Goal: Check status: Check status

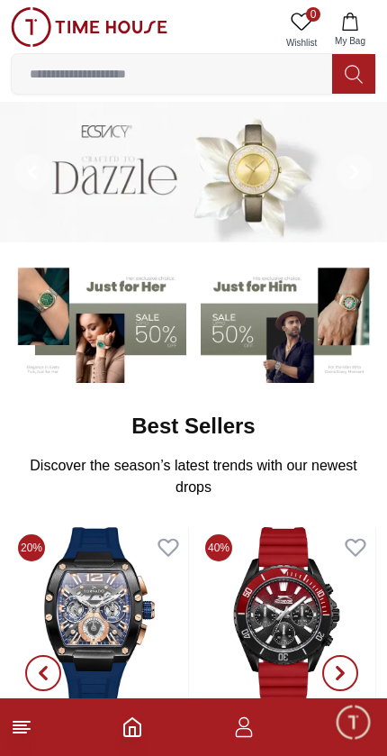
click at [247, 728] on icon "button" at bounding box center [243, 732] width 17 height 9
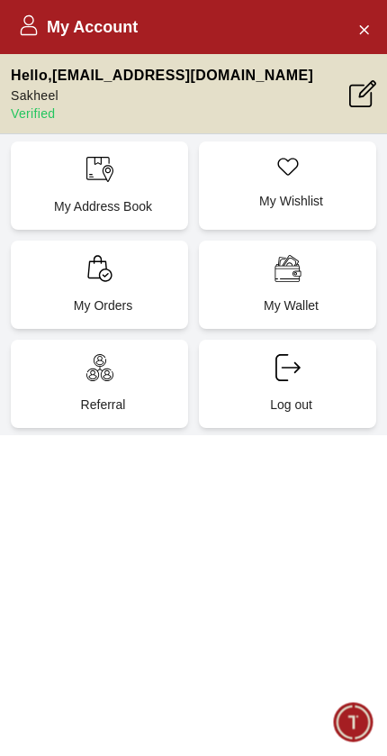
click at [161, 290] on div "My Orders" at bounding box center [99, 285] width 177 height 88
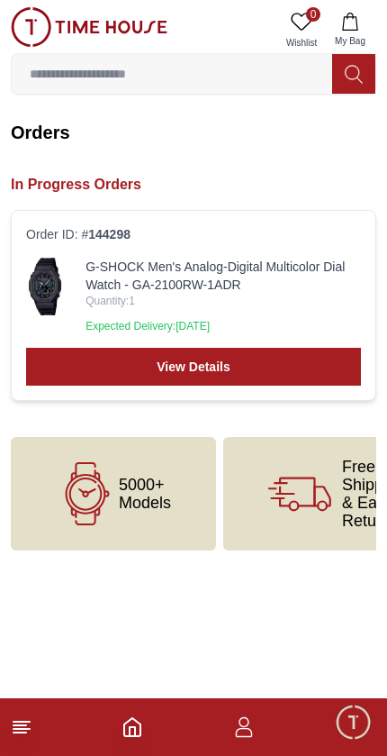
click at [301, 369] on link "View Details" at bounding box center [193, 367] width 335 height 38
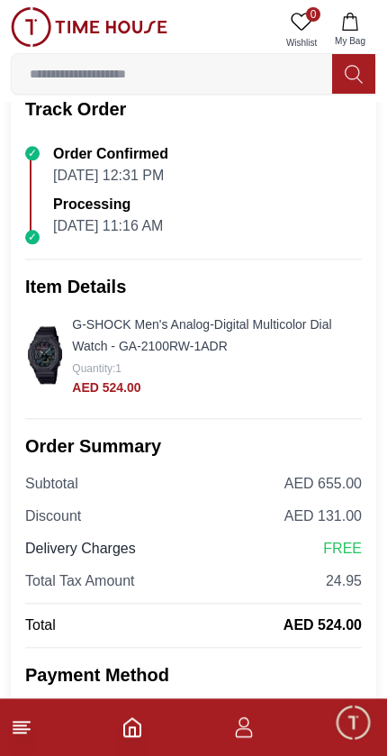
scroll to position [212, 0]
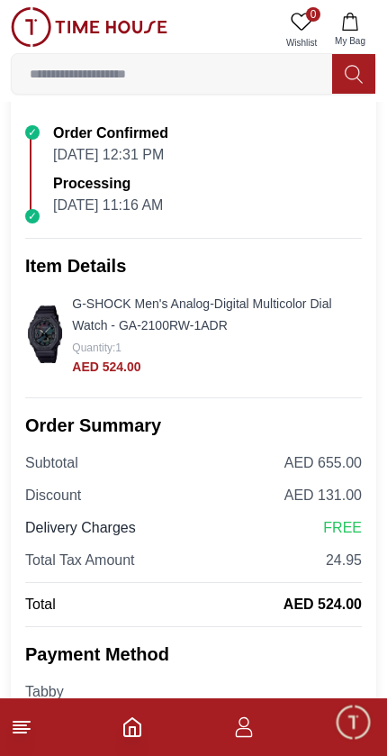
click at [37, 330] on img at bounding box center [45, 334] width 40 height 58
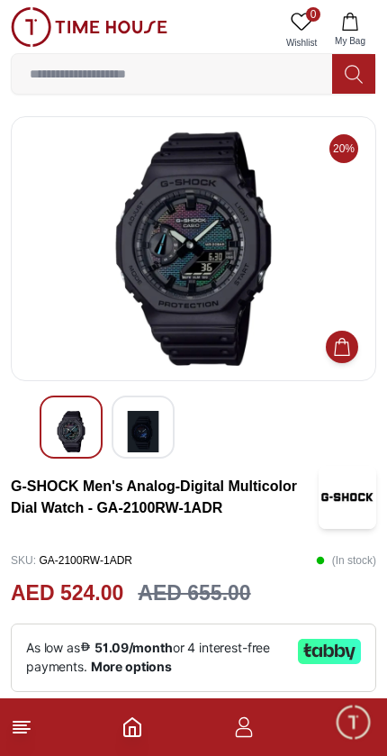
click at [220, 505] on h3 "G-SHOCK Men's Analog-Digital Multicolor Dial Watch - GA-2100RW-1ADR" at bounding box center [165, 497] width 308 height 43
click at [227, 496] on h3 "G-SHOCK Men's Analog-Digital Multicolor Dial Watch - GA-2100RW-1ADR" at bounding box center [165, 497] width 308 height 43
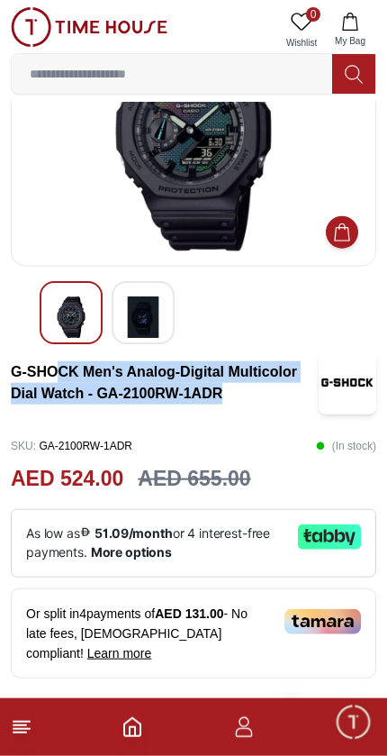
scroll to position [115, 0]
